Goal: Ask a question

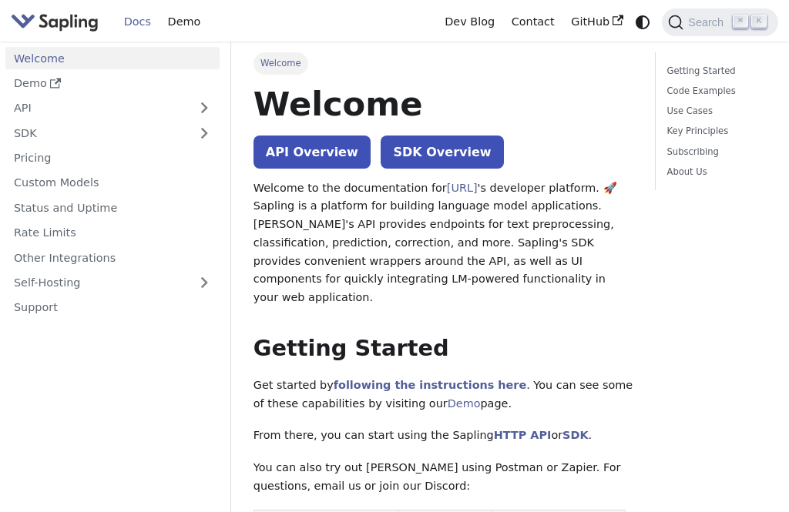
click at [44, 309] on link "Support" at bounding box center [112, 308] width 214 height 22
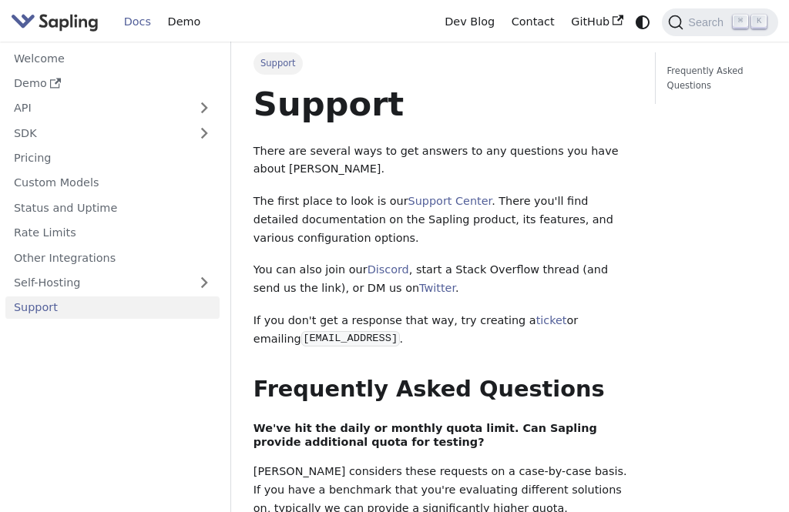
click at [717, 73] on link "Frequently Asked Questions" at bounding box center [714, 78] width 94 height 29
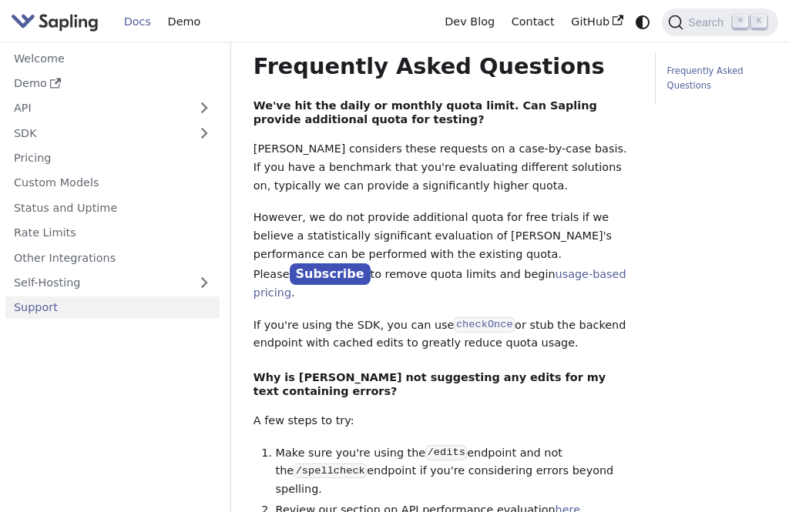
click at [709, 12] on button "Search ⌘ K" at bounding box center [720, 22] width 116 height 28
click at [704, 25] on span "Search" at bounding box center [707, 22] width 49 height 12
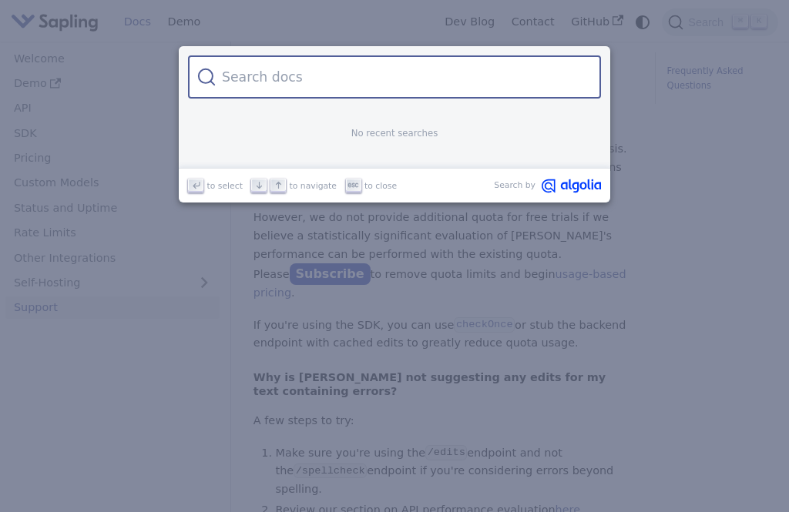
type input "does 我的老师不希望麻烦 make sense in chinese？"
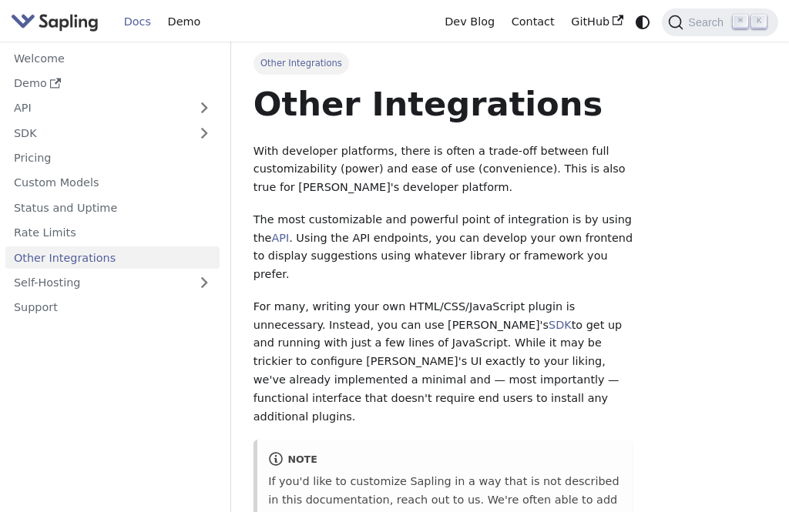
click at [731, 18] on span "Search" at bounding box center [707, 22] width 49 height 12
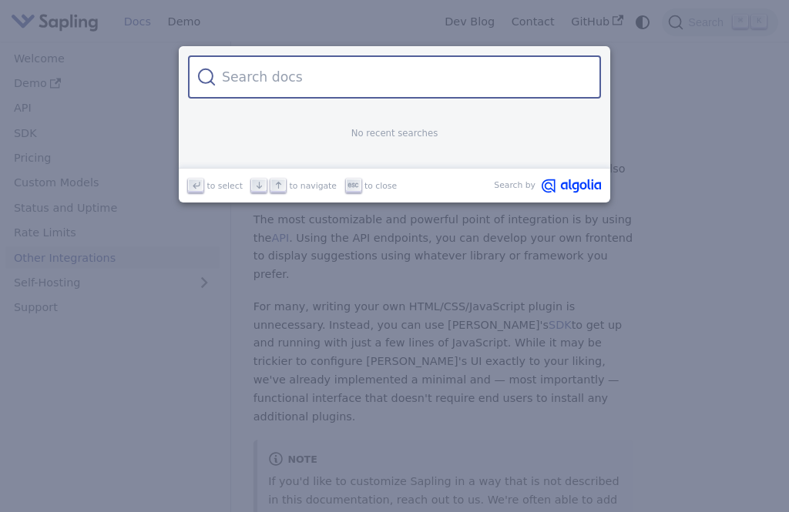
type input "does 我的老师不希望麻烦 make sense in chinese？"
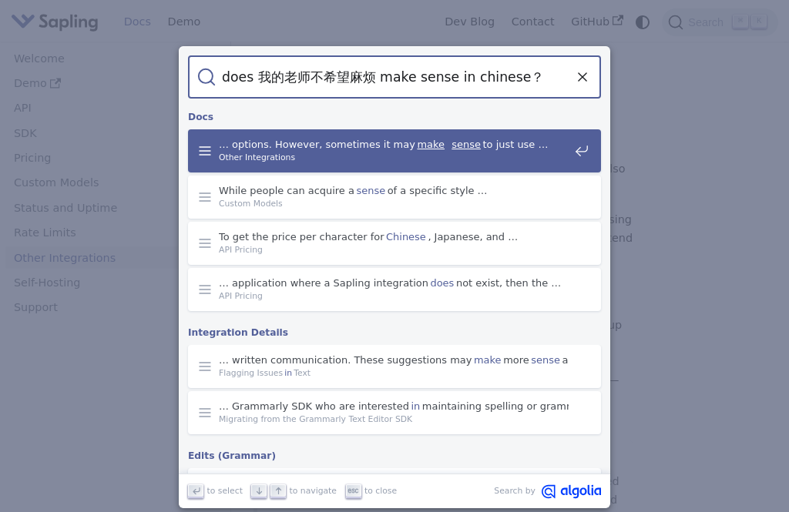
click at [593, 147] on div "… options. However, sometimes it may make sense to just use … Other Integrations" at bounding box center [399, 150] width 404 height 43
